Goal: Navigation & Orientation: Find specific page/section

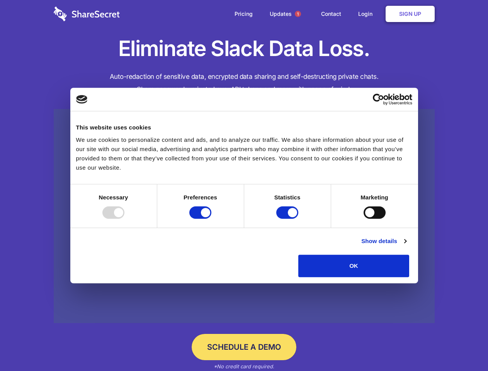
click at [124, 219] on div at bounding box center [113, 212] width 22 height 12
click at [211, 219] on input "Preferences" at bounding box center [200, 212] width 22 height 12
checkbox input "false"
click at [288, 219] on input "Statistics" at bounding box center [287, 212] width 22 height 12
checkbox input "false"
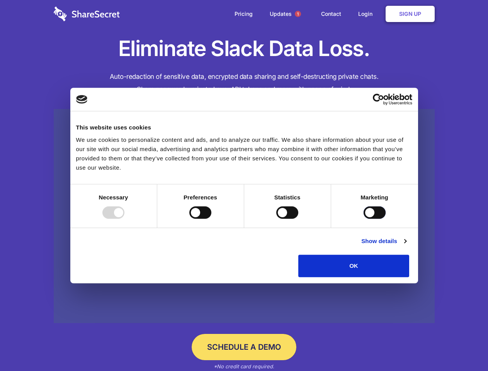
click at [364, 219] on input "Marketing" at bounding box center [375, 212] width 22 height 12
checkbox input "true"
click at [406, 246] on link "Show details" at bounding box center [383, 241] width 45 height 9
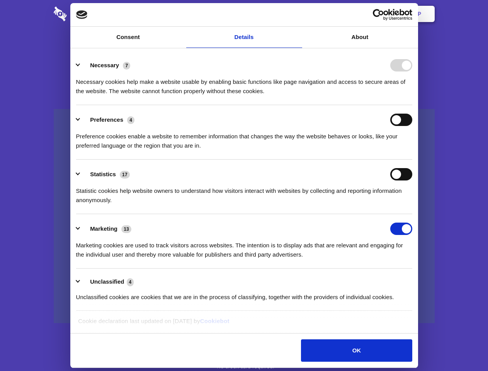
click at [412, 96] on div "Necessary 7 Necessary cookies help make a website usable by enabling basic func…" at bounding box center [244, 77] width 336 height 37
click at [298, 14] on span "1" at bounding box center [298, 14] width 6 height 6
